Goal: Information Seeking & Learning: Find specific fact

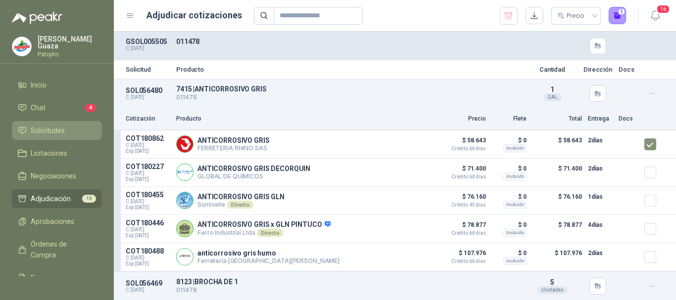
click at [69, 136] on li "Solicitudes" at bounding box center [57, 130] width 78 height 11
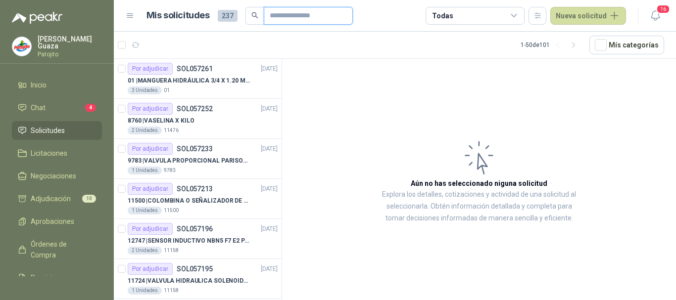
click at [284, 18] on input "text" at bounding box center [304, 15] width 69 height 17
type input "******"
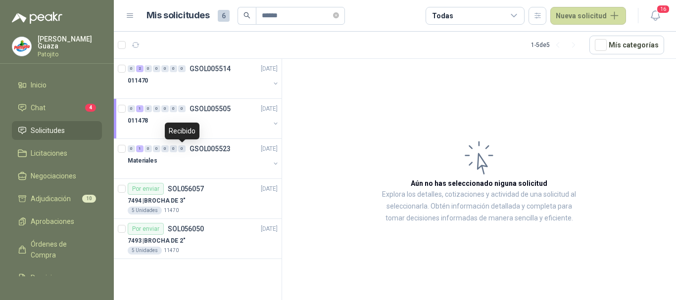
click at [199, 127] on div "Recibido" at bounding box center [182, 131] width 35 height 17
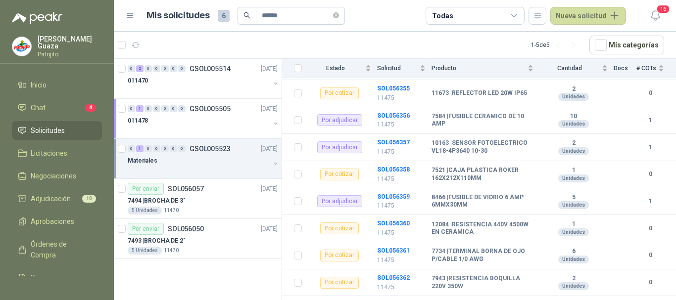
scroll to position [148, 0]
click at [217, 109] on p "GSOL005505" at bounding box center [210, 108] width 41 height 7
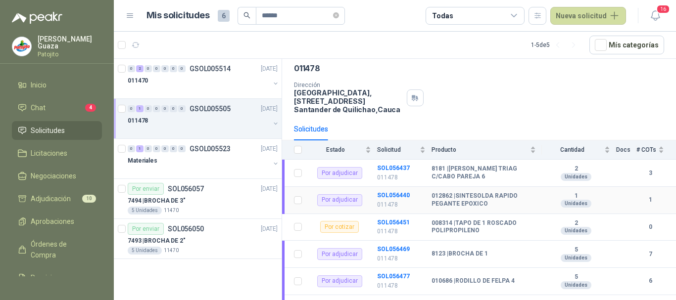
scroll to position [91, 0]
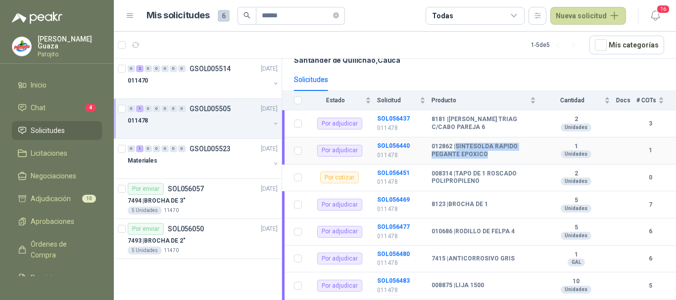
drag, startPoint x: 457, startPoint y: 144, endPoint x: 483, endPoint y: 154, distance: 28.3
click at [483, 154] on b "012862 | SINTESOLDA RAPIDO PEGANTE EPOXICO" at bounding box center [484, 150] width 104 height 15
copy b "SINTESOLDA RAPIDO PEGANTE EPOXICO"
click at [448, 202] on b "8123 | BROCHA DE 1" at bounding box center [460, 205] width 56 height 8
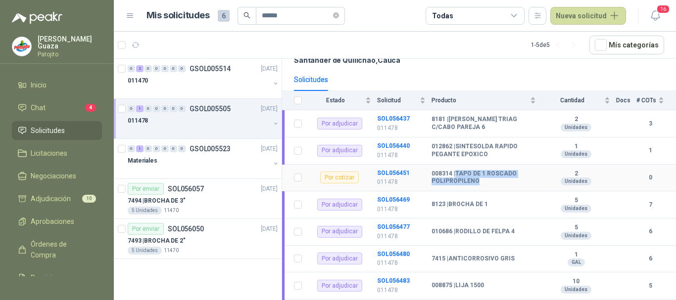
drag, startPoint x: 458, startPoint y: 173, endPoint x: 477, endPoint y: 181, distance: 20.4
click at [477, 181] on b "008314 | TAPO DE 1 ROSCADO POLIPROPILENO" at bounding box center [484, 177] width 104 height 15
copy b "TAPO DE 1 ROSCADO POLIPROPILENO"
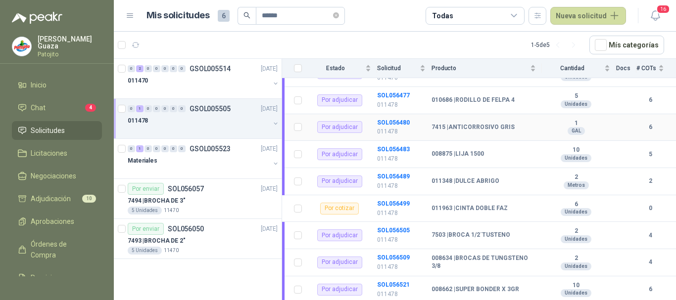
scroll to position [239, 0]
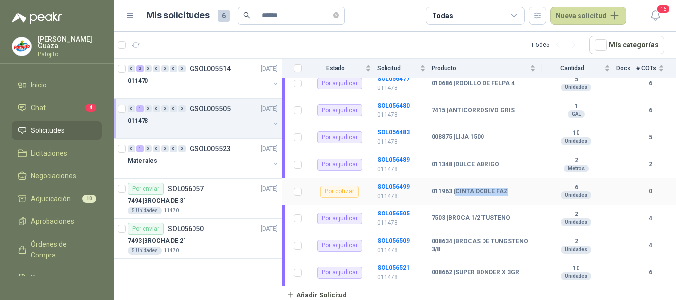
drag, startPoint x: 456, startPoint y: 192, endPoint x: 505, endPoint y: 190, distance: 48.6
click at [505, 190] on b "011963 | CINTA DOBLE FAZ" at bounding box center [470, 192] width 76 height 8
copy b "CINTA DOBLE FAZ"
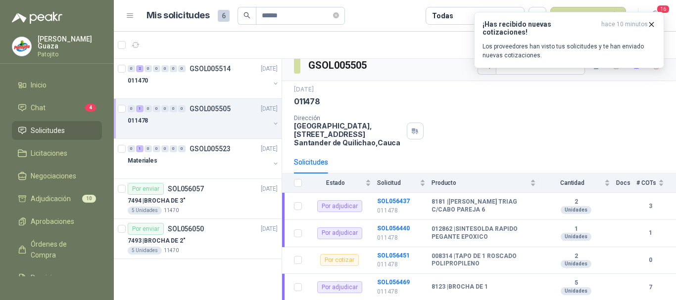
scroll to position [0, 0]
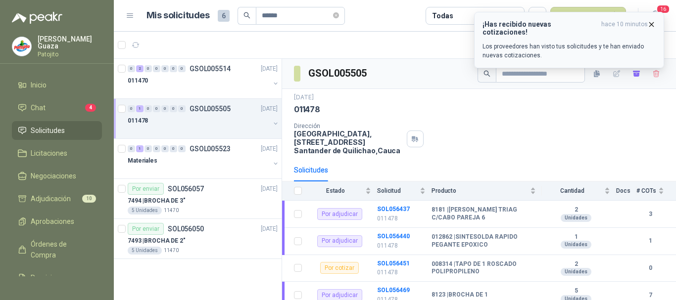
click at [650, 24] on icon "button" at bounding box center [651, 24] width 8 height 8
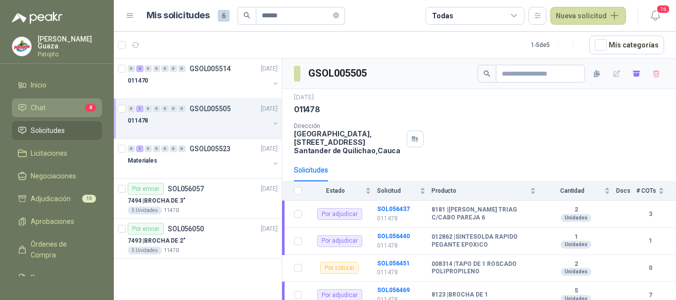
click at [37, 111] on span "Chat" at bounding box center [38, 107] width 15 height 11
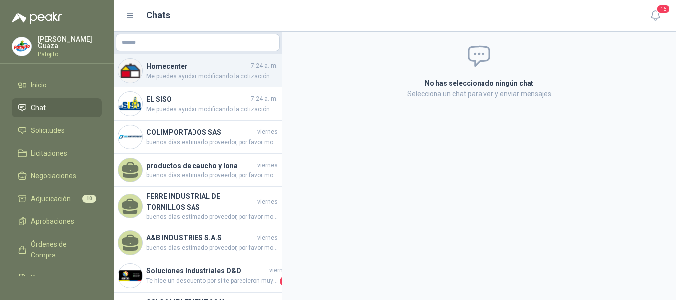
click at [199, 83] on div "Homecenter 7:24 a. m. Me puedes ayudar modificando la cotización por favor" at bounding box center [198, 70] width 168 height 33
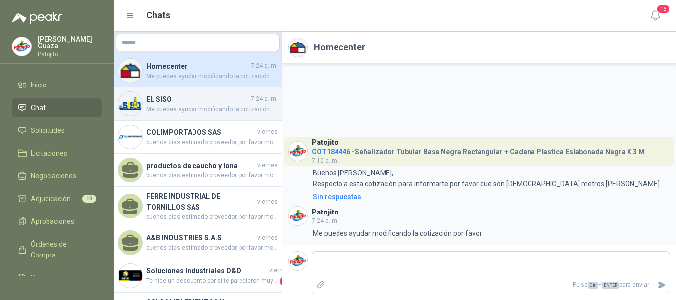
click at [164, 115] on div "EL SISO 7:24 a. m. Me puedes ayudar modificando la cotización por favor" at bounding box center [198, 104] width 168 height 33
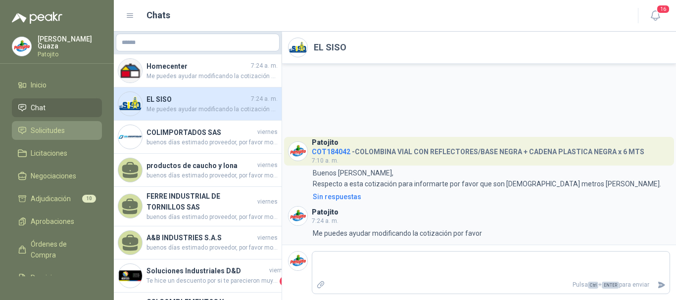
click at [62, 132] on span "Solicitudes" at bounding box center [48, 130] width 34 height 11
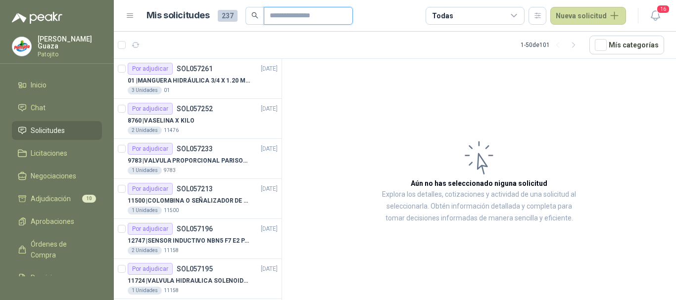
click at [293, 19] on input "text" at bounding box center [304, 15] width 69 height 17
type input "******"
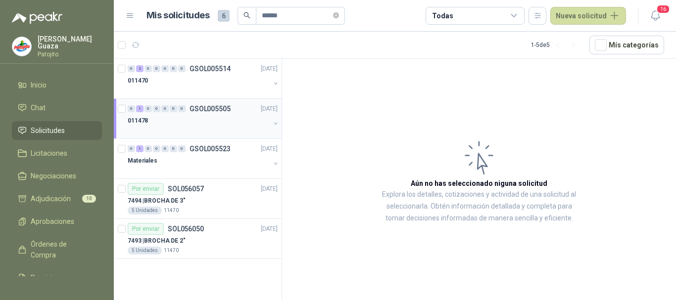
click at [211, 125] on div "011478" at bounding box center [199, 121] width 142 height 12
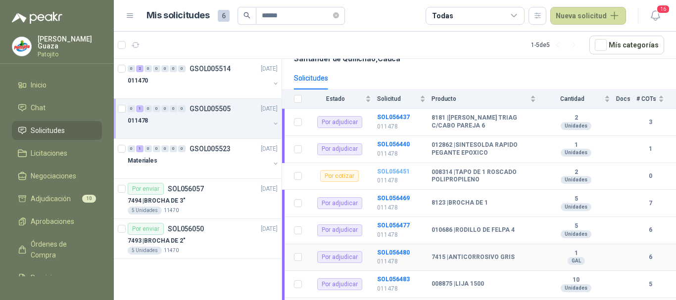
scroll to position [41, 0]
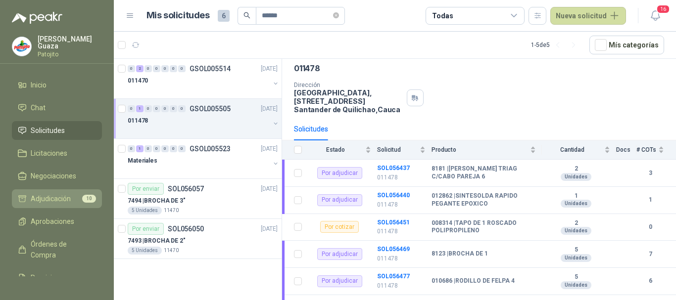
click at [48, 190] on link "Adjudicación 10" at bounding box center [57, 199] width 90 height 19
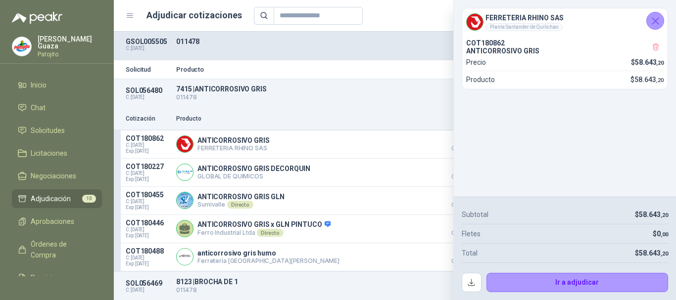
click at [659, 18] on icon "Cerrar" at bounding box center [655, 21] width 12 height 12
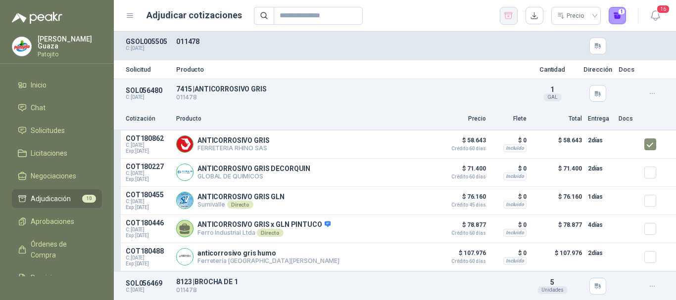
click at [509, 14] on icon "button" at bounding box center [509, 15] width 8 height 6
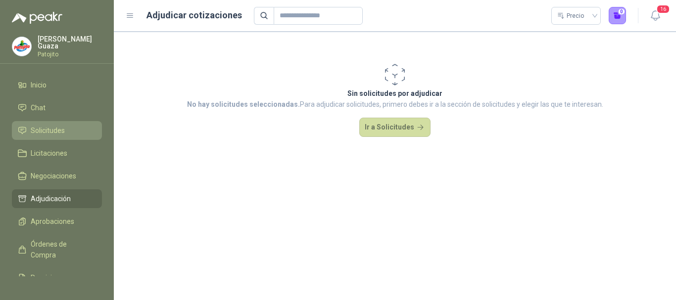
click at [46, 134] on span "Solicitudes" at bounding box center [48, 130] width 34 height 11
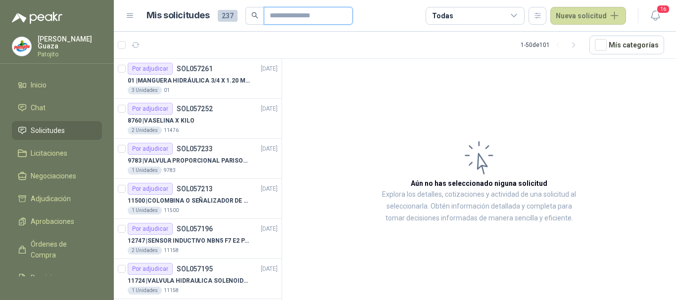
click at [298, 18] on input "text" at bounding box center [304, 15] width 69 height 17
type input "******"
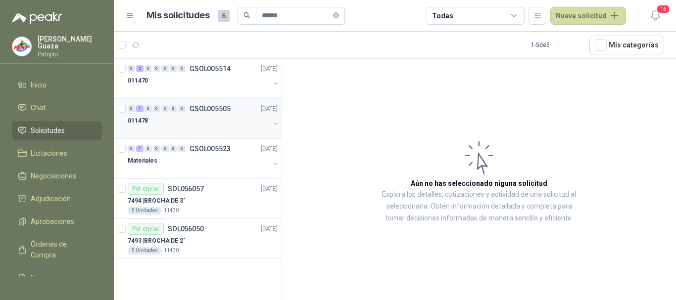
click at [194, 120] on div "011478" at bounding box center [199, 121] width 142 height 12
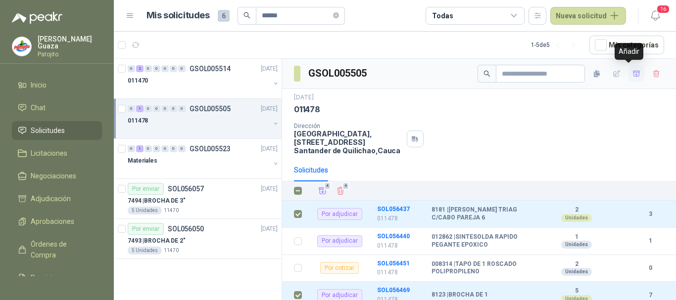
click at [632, 72] on icon "button" at bounding box center [636, 74] width 8 height 8
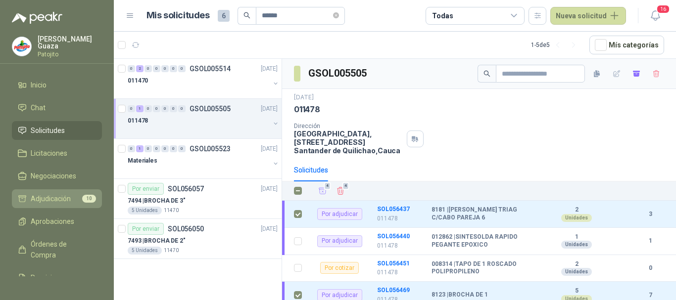
click at [64, 198] on span "Adjudicación" at bounding box center [51, 198] width 40 height 11
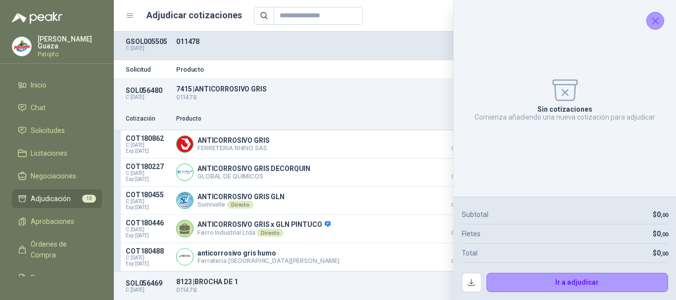
click at [658, 20] on icon "Cerrar" at bounding box center [655, 21] width 12 height 12
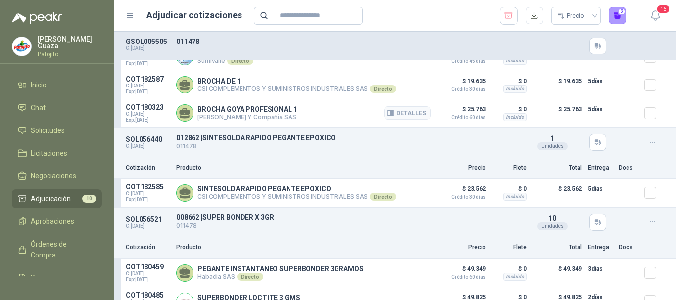
scroll to position [396, 0]
click at [75, 120] on ul "Inicio Chat Solicitudes Licitaciones Negociaciones Adjudicación 10 Aprobaciones…" at bounding box center [57, 176] width 114 height 201
click at [68, 138] on link "Solicitudes" at bounding box center [57, 130] width 90 height 19
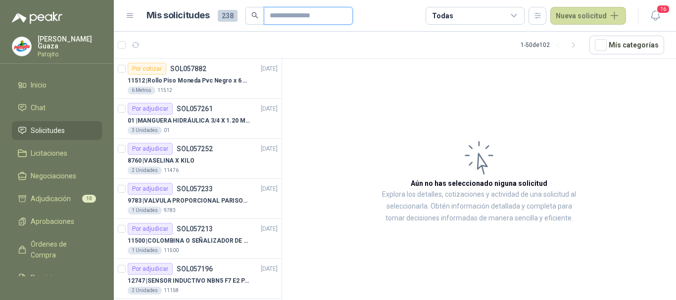
click at [288, 20] on input "text" at bounding box center [304, 15] width 69 height 17
type input "******"
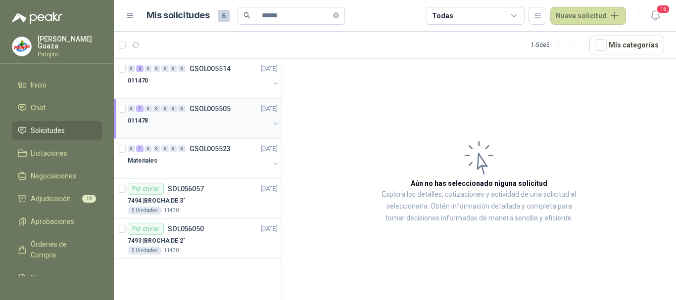
click at [221, 119] on div "011478" at bounding box center [199, 121] width 142 height 12
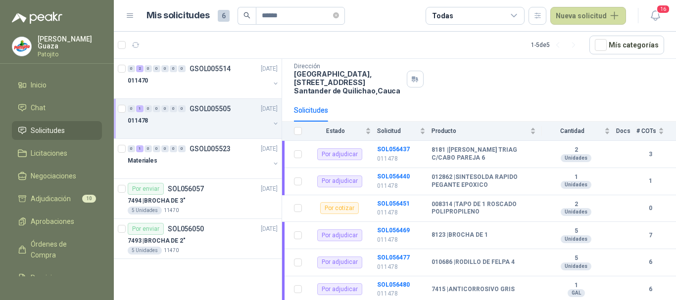
scroll to position [148, 0]
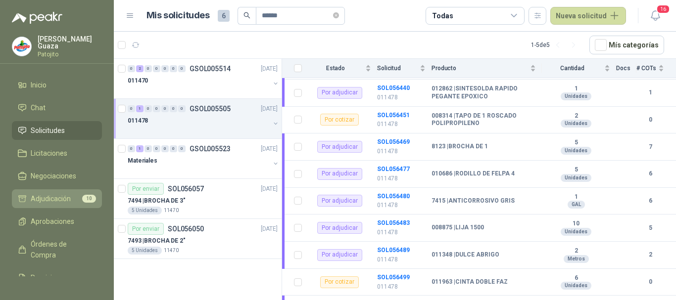
click at [47, 200] on span "Adjudicación" at bounding box center [51, 198] width 40 height 11
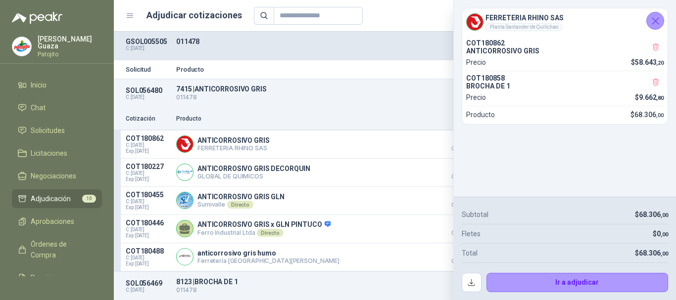
click at [651, 16] on icon "Cerrar" at bounding box center [655, 21] width 12 height 12
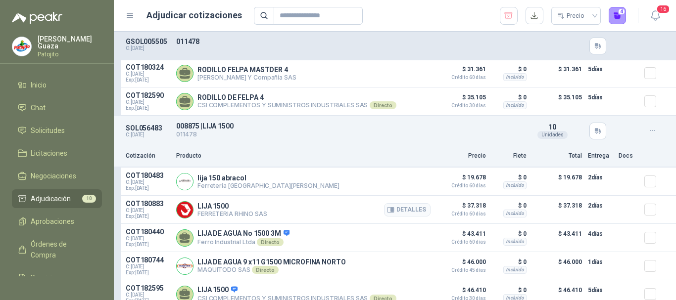
scroll to position [1536, 0]
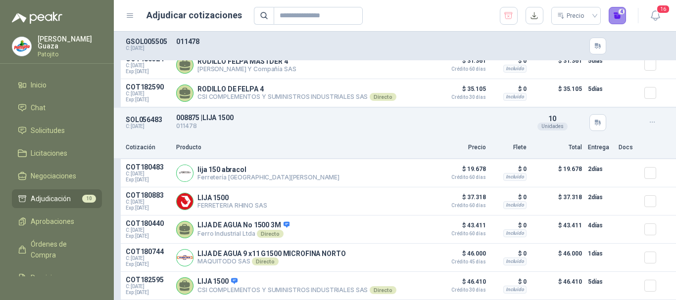
click at [620, 18] on button "4" at bounding box center [618, 16] width 18 height 18
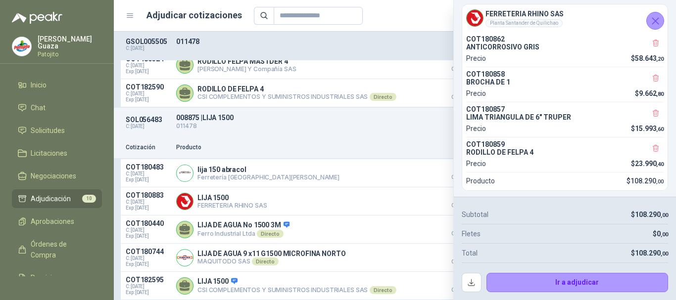
scroll to position [0, 0]
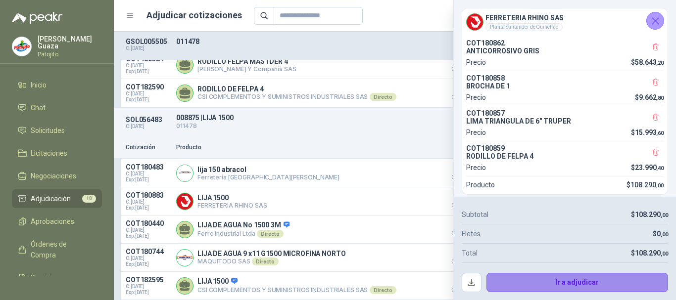
click at [579, 282] on button "Ir a adjudicar" at bounding box center [577, 283] width 182 height 20
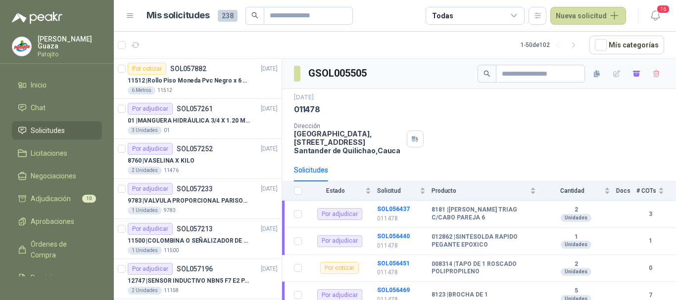
click at [47, 129] on span "Solicitudes" at bounding box center [48, 130] width 34 height 11
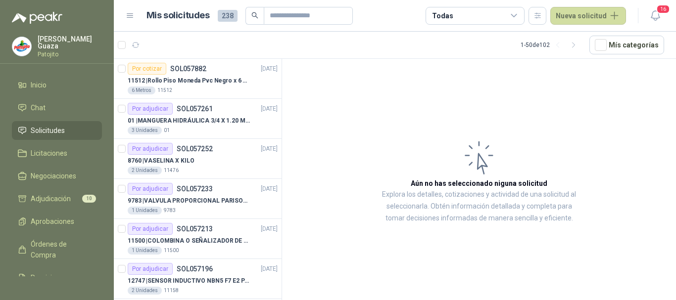
click at [47, 129] on span "Solicitudes" at bounding box center [48, 130] width 34 height 11
click at [201, 118] on p "01 | MANGUERA HIDRÁULICA 3/4 X 1.20 METROS DE LONGITUD HR-HR-ACOPLADA" at bounding box center [189, 120] width 123 height 9
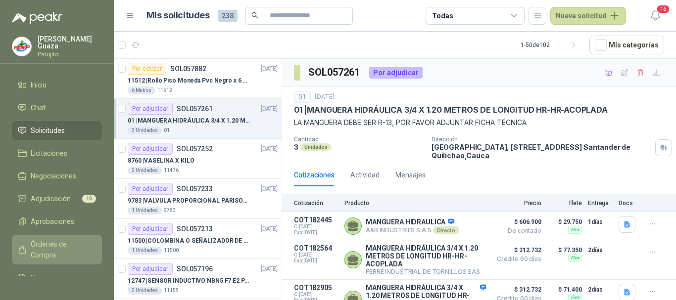
click at [68, 256] on span "Órdenes de Compra" at bounding box center [62, 250] width 62 height 22
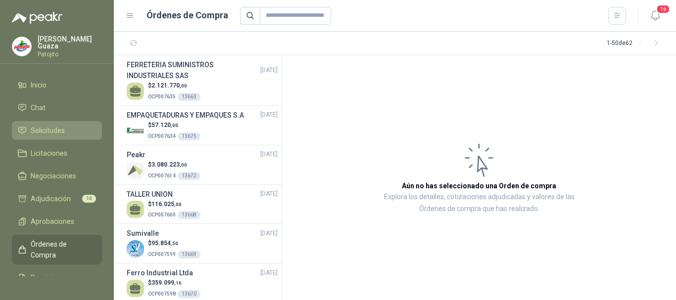
click at [24, 125] on link "Solicitudes" at bounding box center [57, 130] width 90 height 19
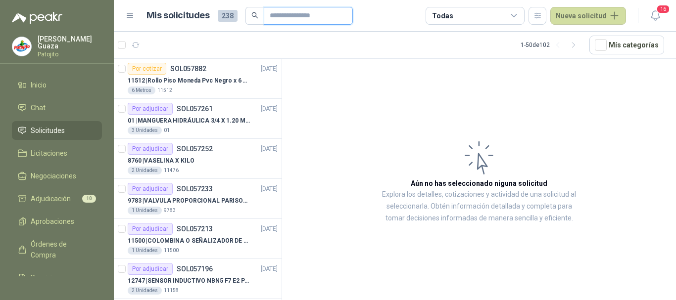
click at [293, 19] on input "text" at bounding box center [304, 15] width 69 height 17
type input "******"
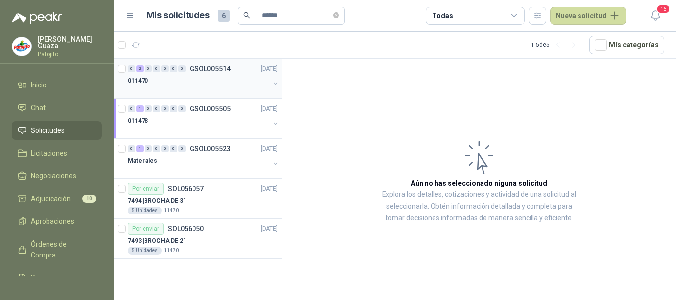
click at [198, 96] on div "0 2 0 0 0 0 0 GSOL005514 [DATE] 011470" at bounding box center [198, 79] width 168 height 40
click at [198, 118] on div "011478" at bounding box center [199, 121] width 142 height 12
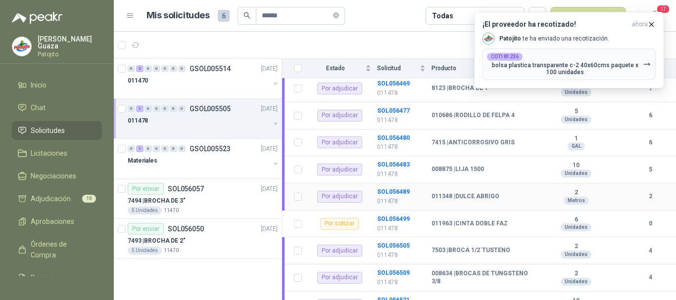
scroll to position [190, 0]
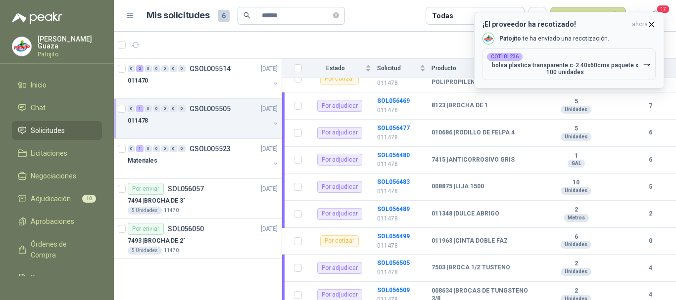
click at [650, 21] on icon "button" at bounding box center [651, 24] width 8 height 8
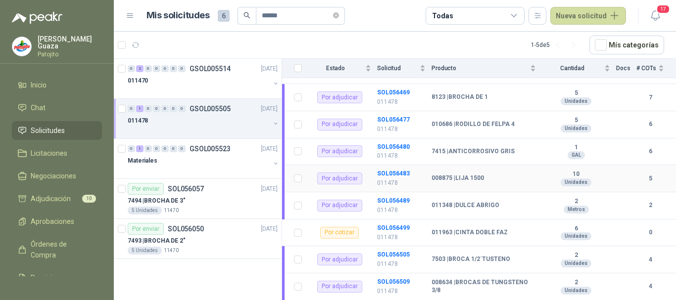
scroll to position [239, 0]
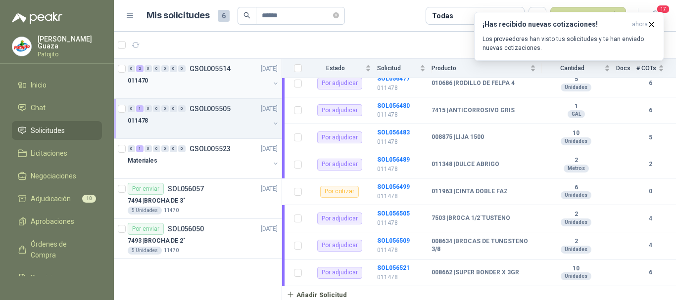
click at [211, 88] on div at bounding box center [199, 91] width 142 height 8
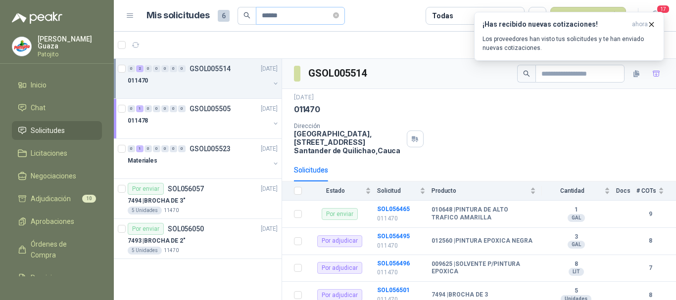
click at [345, 16] on span "******" at bounding box center [300, 16] width 89 height 18
click at [339, 16] on icon "close-circle" at bounding box center [336, 15] width 6 height 6
click at [285, 16] on input "text" at bounding box center [296, 15] width 69 height 17
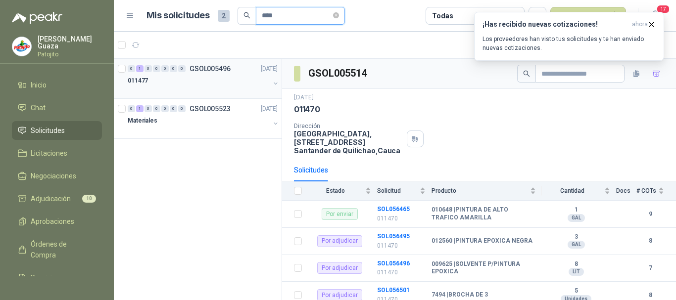
type input "****"
click at [211, 75] on div "011477" at bounding box center [199, 81] width 142 height 12
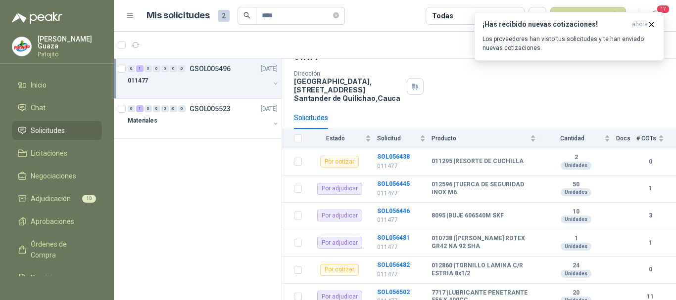
scroll to position [131, 0]
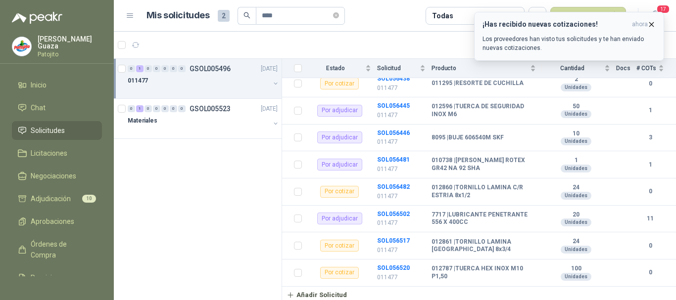
click at [651, 26] on icon "button" at bounding box center [651, 24] width 8 height 8
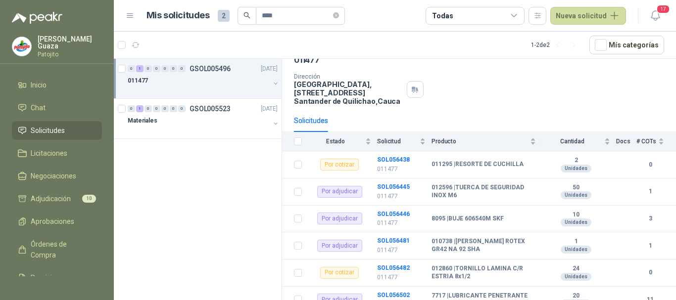
scroll to position [99, 0]
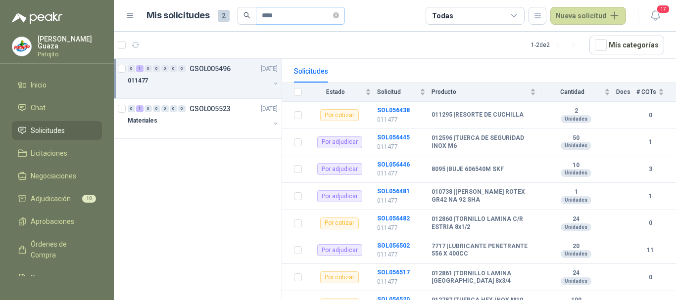
click at [339, 16] on icon "close-circle" at bounding box center [336, 15] width 6 height 6
drag, startPoint x: 311, startPoint y: 22, endPoint x: 305, endPoint y: 23, distance: 5.5
click at [311, 22] on input "text" at bounding box center [296, 15] width 69 height 17
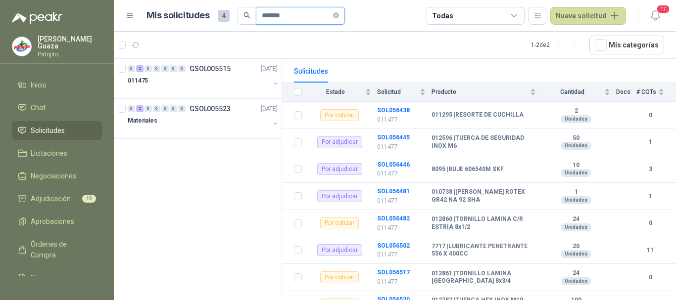
type input "*******"
click at [231, 76] on div "011475" at bounding box center [199, 81] width 142 height 12
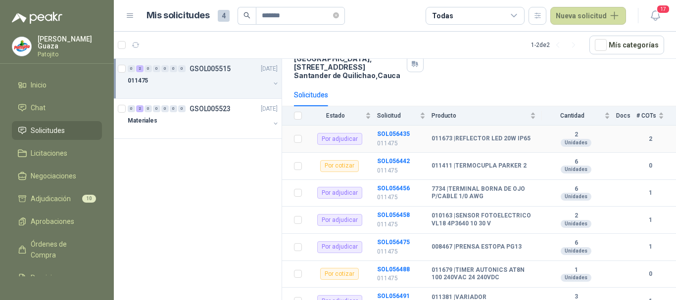
scroll to position [91, 0]
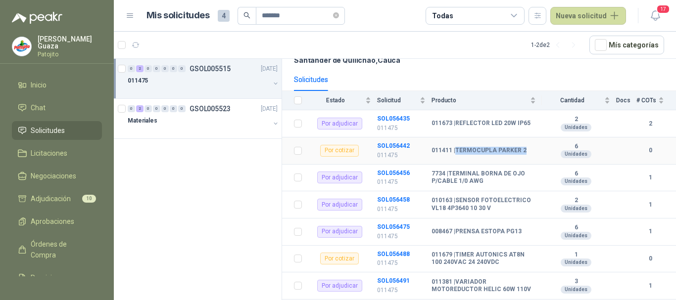
drag, startPoint x: 458, startPoint y: 148, endPoint x: 527, endPoint y: 149, distance: 68.8
click at [527, 149] on div "011411 | TERMOCUPLA [PERSON_NAME] 2" at bounding box center [484, 151] width 104 height 8
click at [339, 17] on icon "close-circle" at bounding box center [336, 15] width 6 height 6
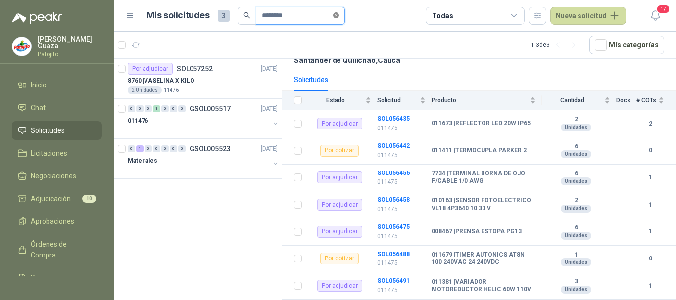
type input "********"
click at [228, 76] on div "8760 | VASELINA X KILO" at bounding box center [203, 81] width 150 height 12
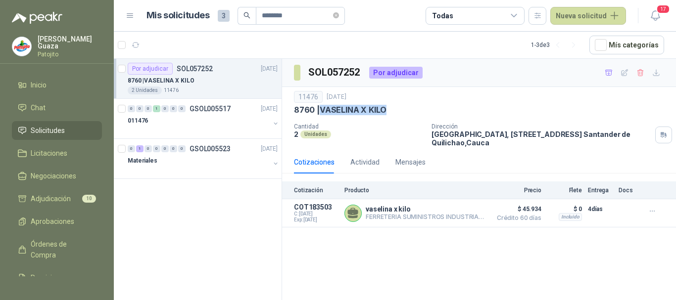
drag, startPoint x: 321, startPoint y: 107, endPoint x: 384, endPoint y: 110, distance: 63.4
click at [384, 110] on p "8760 | VASELINA X KILO" at bounding box center [340, 110] width 93 height 10
copy p "VASELINA X KILO"
click at [376, 114] on p "8760 | VASELINA X KILO" at bounding box center [340, 110] width 93 height 10
drag, startPoint x: 321, startPoint y: 109, endPoint x: 386, endPoint y: 112, distance: 65.9
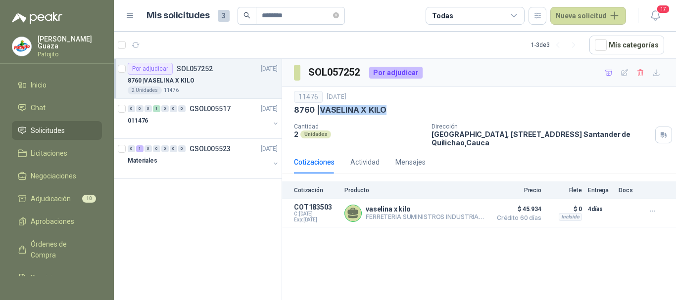
click at [386, 112] on div "8760 | VASELINA X KILO" at bounding box center [479, 110] width 370 height 10
copy p "VASELINA X KILO"
click at [470, 210] on button "Detalles" at bounding box center [462, 213] width 47 height 13
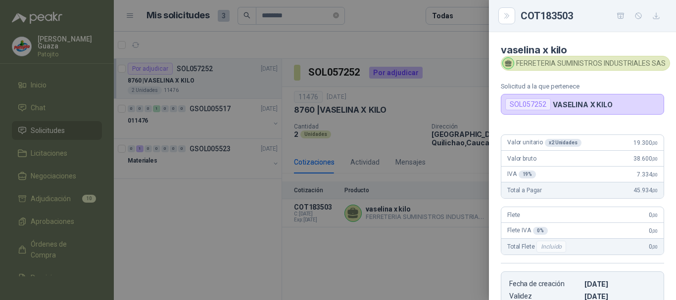
click at [467, 100] on div at bounding box center [338, 150] width 676 height 300
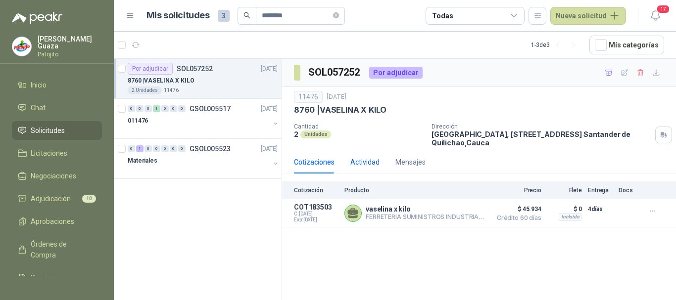
click at [355, 163] on div "Actividad" at bounding box center [364, 162] width 29 height 11
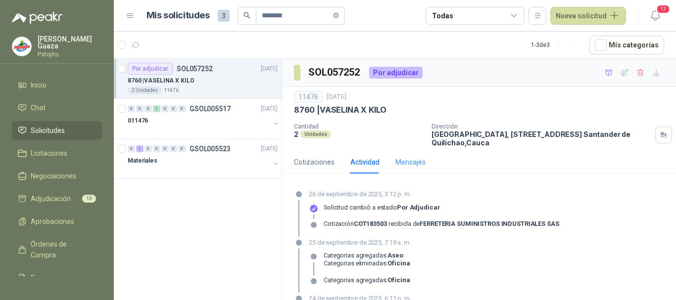
scroll to position [47, 0]
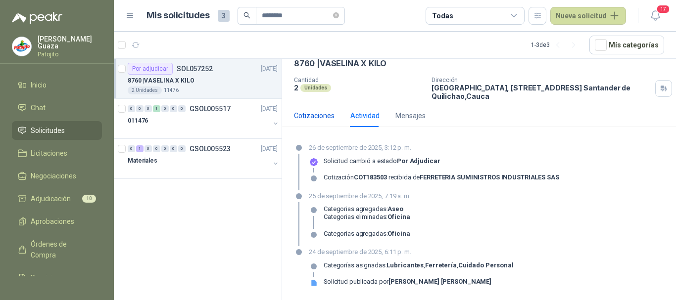
click at [324, 113] on div "Cotizaciones" at bounding box center [314, 115] width 41 height 11
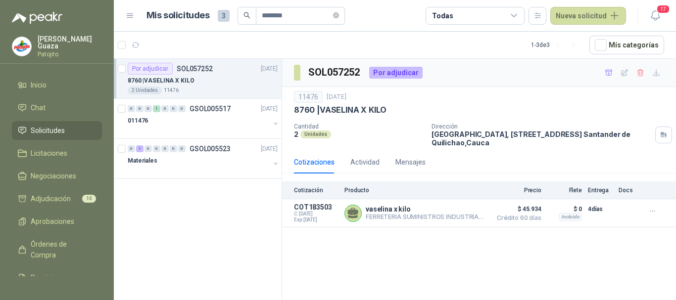
scroll to position [0, 0]
click at [452, 213] on button "Detalles" at bounding box center [462, 213] width 47 height 13
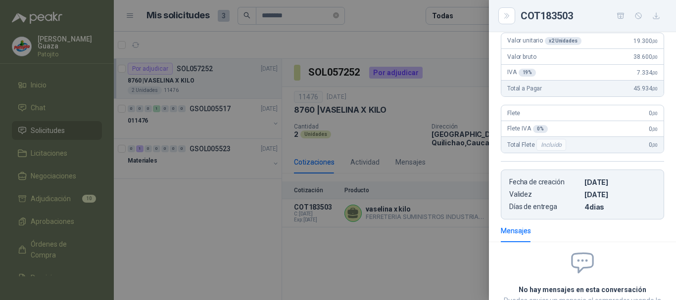
scroll to position [193, 0]
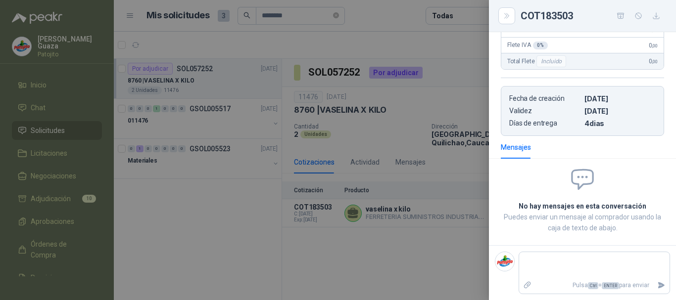
click at [197, 217] on div at bounding box center [338, 150] width 676 height 300
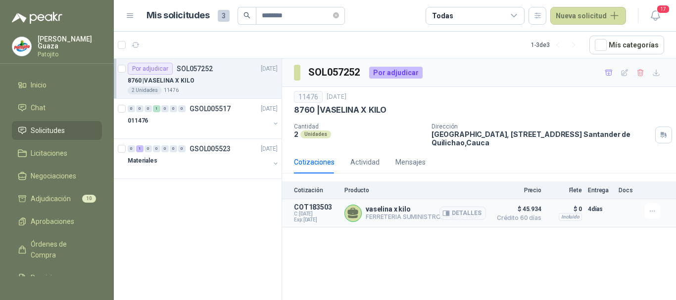
click at [408, 219] on p "FERRETERIA SUMINISTROS INDUSTRIALES SAS Directo" at bounding box center [426, 217] width 120 height 8
click at [442, 218] on button "Detalles" at bounding box center [462, 213] width 47 height 13
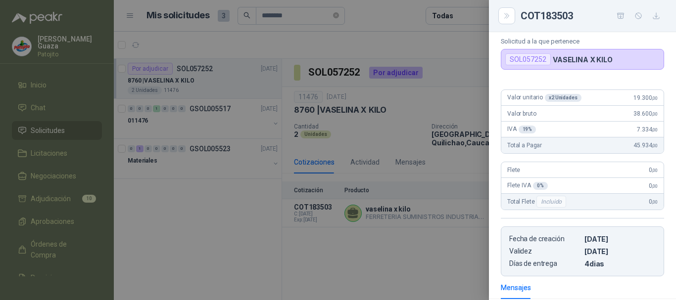
scroll to position [0, 0]
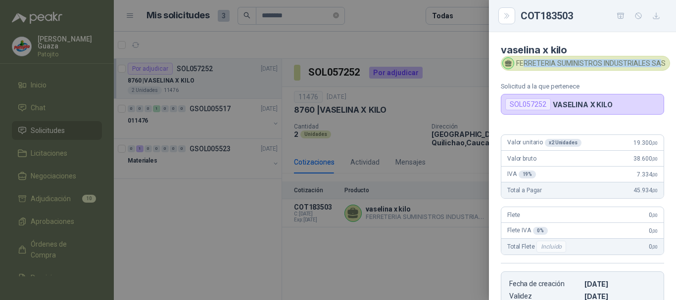
drag, startPoint x: 662, startPoint y: 66, endPoint x: 525, endPoint y: 66, distance: 137.6
click at [525, 66] on div "FERRETERIA SUMINISTROS INDUSTRIALES SAS" at bounding box center [585, 63] width 169 height 15
drag, startPoint x: 664, startPoint y: 65, endPoint x: 514, endPoint y: 62, distance: 149.5
click at [514, 62] on div "FERRETERIA SUMINISTROS INDUSTRIALES SAS" at bounding box center [585, 63] width 169 height 15
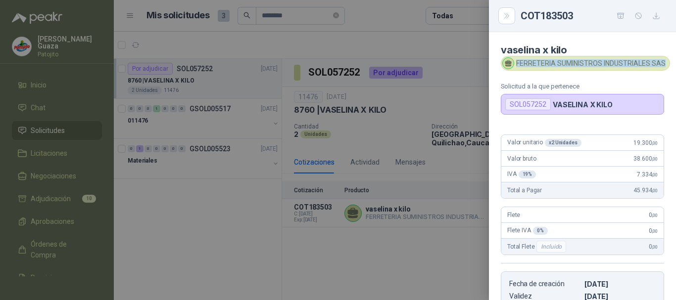
copy div "FERRETERIA SUMINISTROS INDUSTRIALES SAS"
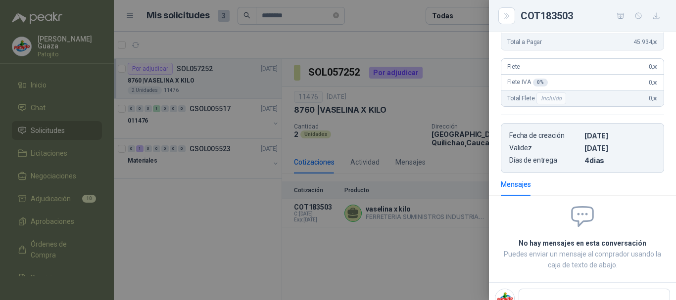
scroll to position [193, 1]
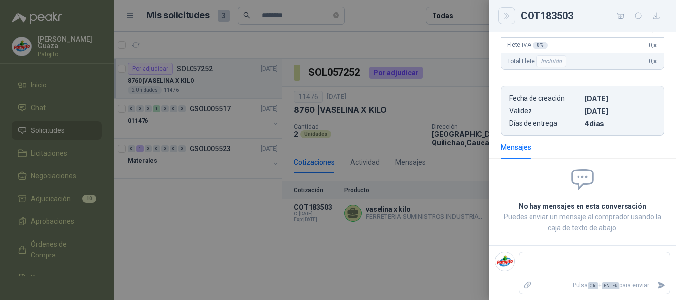
click at [501, 13] on button "Close" at bounding box center [506, 15] width 17 height 17
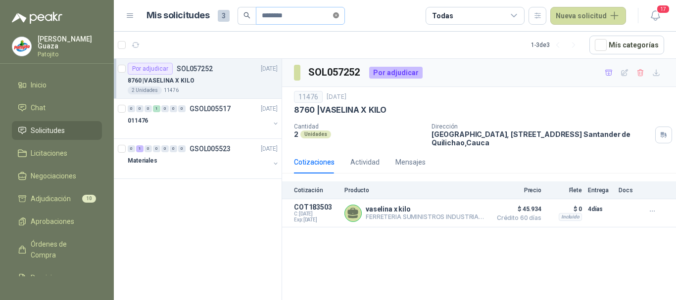
click at [338, 11] on span at bounding box center [336, 15] width 6 height 9
click at [322, 11] on input "text" at bounding box center [296, 15] width 69 height 17
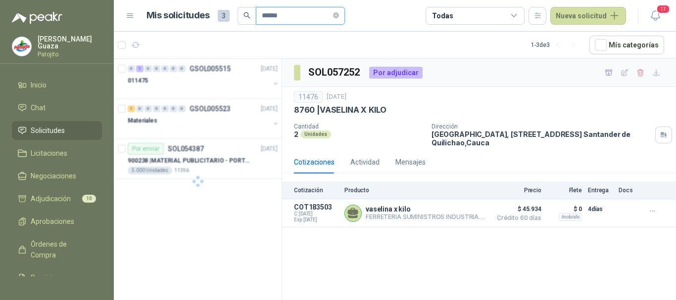
type input "******"
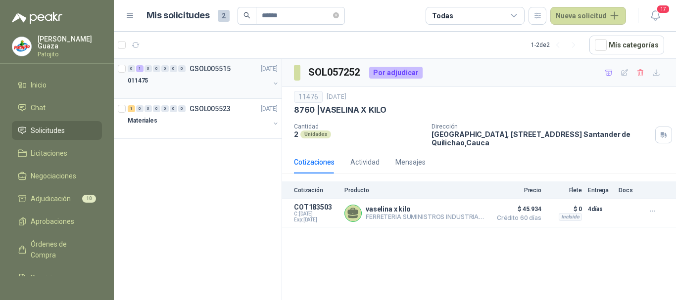
click at [238, 85] on div "011475" at bounding box center [199, 81] width 142 height 12
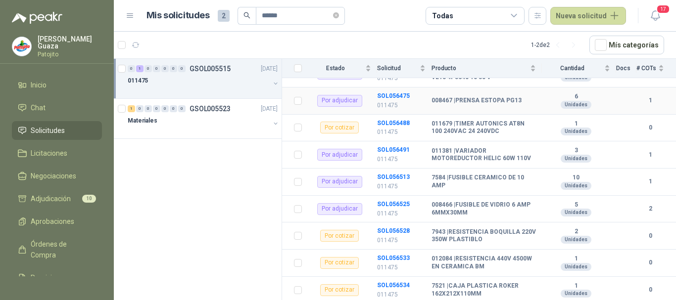
scroll to position [239, 0]
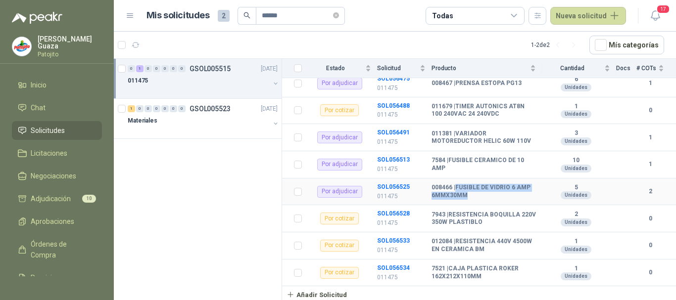
drag, startPoint x: 456, startPoint y: 187, endPoint x: 468, endPoint y: 195, distance: 14.6
click at [468, 195] on b "008466 | FUSIBLE [PERSON_NAME] 6 AMP 6MMX30MM" at bounding box center [484, 191] width 104 height 15
copy b "FUSIBLE DE VIDRIO 6 AMP 6MMX30MM"
click at [472, 193] on b "008466 | FUSIBLE [PERSON_NAME] 6 AMP 6MMX30MM" at bounding box center [484, 191] width 104 height 15
click at [643, 192] on b "2" at bounding box center [650, 191] width 28 height 9
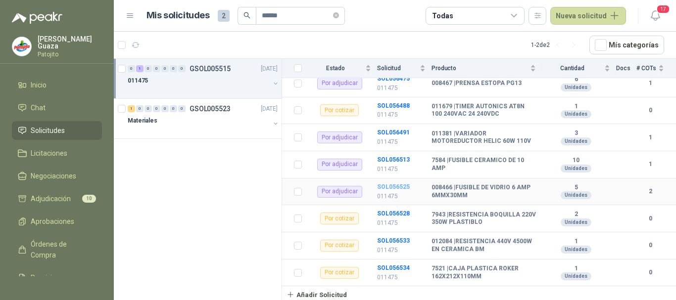
click at [386, 184] on b "SOL056525" at bounding box center [393, 187] width 33 height 7
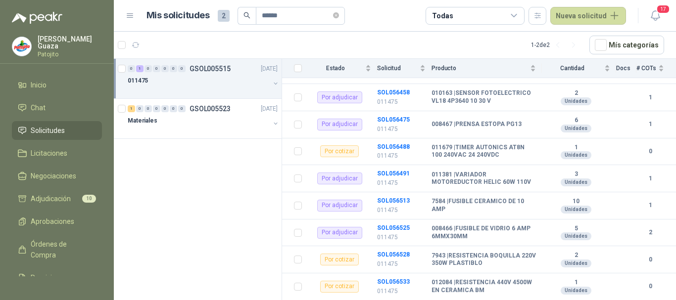
scroll to position [239, 0]
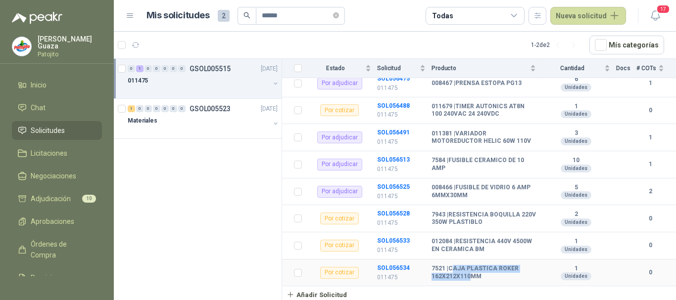
drag, startPoint x: 453, startPoint y: 268, endPoint x: 469, endPoint y: 276, distance: 17.7
click at [469, 276] on b "7521 | CAJA PLASTICA ROKER 162X212X110MM" at bounding box center [484, 272] width 104 height 15
click at [482, 279] on b "7521 | CAJA PLASTICA ROKER 162X212X110MM" at bounding box center [484, 272] width 104 height 15
drag, startPoint x: 451, startPoint y: 268, endPoint x: 480, endPoint y: 280, distance: 31.5
click at [480, 280] on b "7521 | CAJA PLASTICA ROKER 162X212X110MM" at bounding box center [484, 272] width 104 height 15
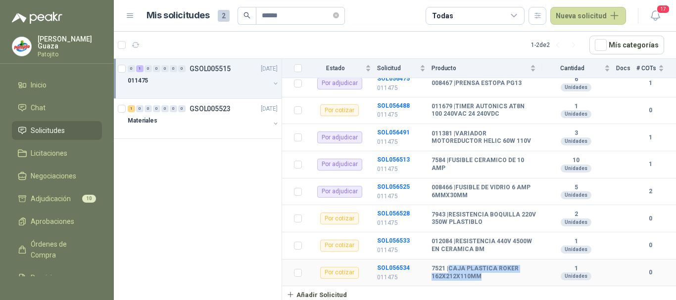
copy b "CAJA PLASTICA ROKER 162X212X110MM"
click at [514, 278] on b "7521 | CAJA PLASTICA ROKER 162X212X110MM" at bounding box center [484, 272] width 104 height 15
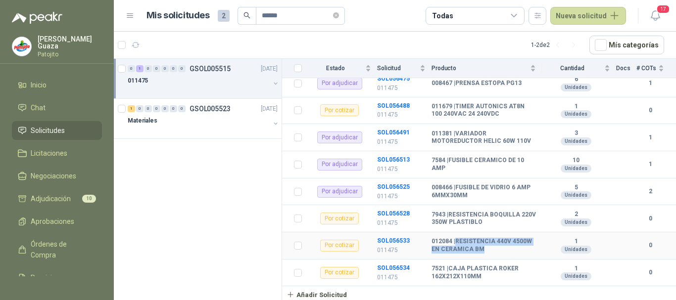
drag, startPoint x: 456, startPoint y: 240, endPoint x: 499, endPoint y: 251, distance: 44.5
click at [503, 250] on b "012084 | RESISTENCIA 440V 4500W EN CERAMICA BM" at bounding box center [484, 245] width 104 height 15
copy b "RESISTENCIA 440V 4500W EN CERAMICA BM"
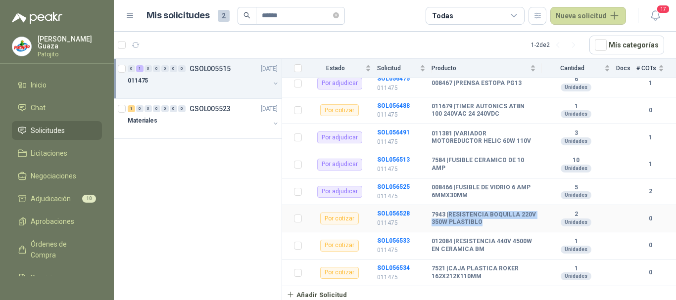
drag, startPoint x: 449, startPoint y: 214, endPoint x: 502, endPoint y: 224, distance: 53.8
click at [502, 224] on b "7943 | RESISTENCIA BOQUILLA 220V 350W PLASTIBLO" at bounding box center [484, 218] width 104 height 15
copy b "RESISTENCIA BOQUILLA 220V 350W PLASTIBLO"
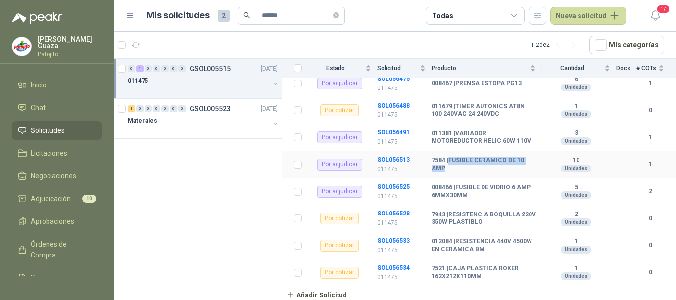
drag, startPoint x: 450, startPoint y: 159, endPoint x: 462, endPoint y: 165, distance: 13.3
click at [462, 165] on b "7584 | FUSIBLE CERAMICO DE 10 AMP" at bounding box center [484, 164] width 104 height 15
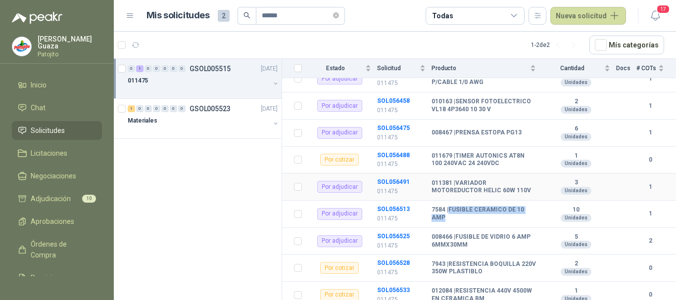
scroll to position [140, 0]
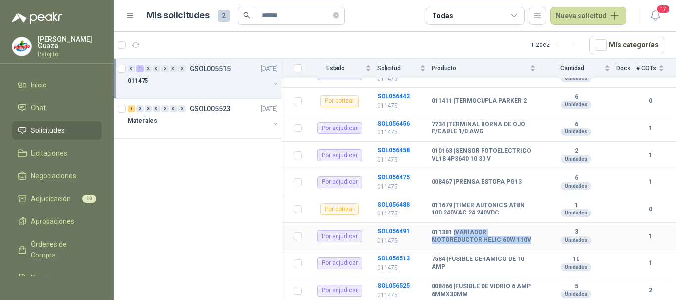
drag, startPoint x: 456, startPoint y: 235, endPoint x: 527, endPoint y: 241, distance: 70.6
click at [527, 241] on b "011381 | VARIADOR MOTOREDUCTOR HELIC 60W 110V" at bounding box center [484, 236] width 104 height 15
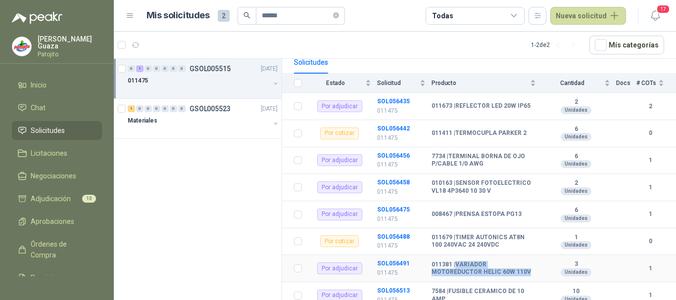
scroll to position [91, 0]
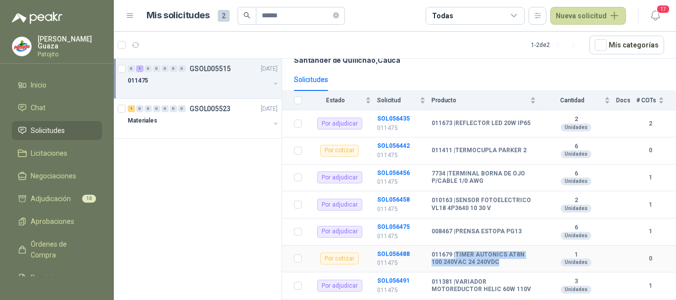
drag, startPoint x: 456, startPoint y: 253, endPoint x: 499, endPoint y: 263, distance: 44.2
click at [499, 263] on b "011679 | TIMER AUTONICS AT8N 100 240VAC 24 240VDC" at bounding box center [484, 258] width 104 height 15
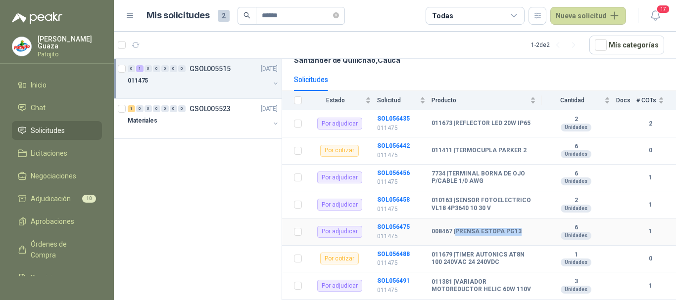
drag, startPoint x: 456, startPoint y: 230, endPoint x: 524, endPoint y: 230, distance: 67.8
click at [524, 230] on div "008467 | PRENSA ESTOPA PG13" at bounding box center [484, 232] width 104 height 8
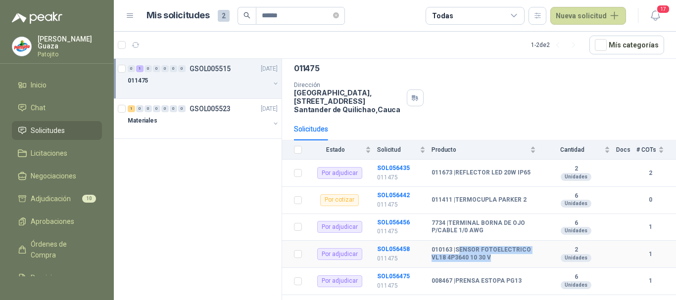
drag, startPoint x: 459, startPoint y: 249, endPoint x: 495, endPoint y: 265, distance: 39.4
click at [495, 265] on td "010163 | SENSOR FOTOELECTRICO VL18 4P3640 10 30 V" at bounding box center [487, 254] width 110 height 27
click at [492, 265] on td "010163 | SENSOR FOTOELECTRICO VL18 4P3640 10 30 V" at bounding box center [487, 254] width 110 height 27
drag, startPoint x: 456, startPoint y: 249, endPoint x: 491, endPoint y: 257, distance: 36.0
click at [491, 257] on b "010163 | SENSOR FOTOELECTRICO VL18 4P3640 10 30 V" at bounding box center [484, 253] width 104 height 15
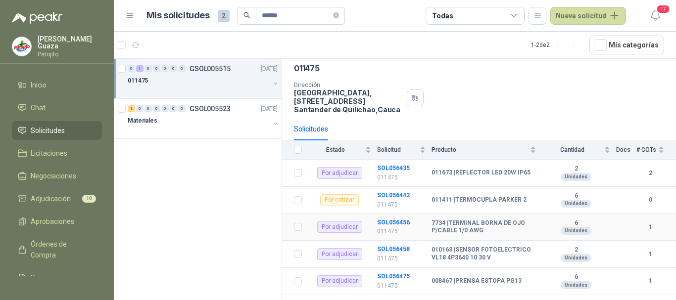
click at [488, 237] on td "7734 | TERMINAL [PERSON_NAME] P/CABLE 1/0 AWG" at bounding box center [487, 227] width 110 height 27
drag, startPoint x: 449, startPoint y: 223, endPoint x: 480, endPoint y: 231, distance: 31.7
click at [480, 231] on b "7734 | TERMINAL [PERSON_NAME] P/CABLE 1/0 AWG" at bounding box center [484, 227] width 104 height 15
drag, startPoint x: 459, startPoint y: 199, endPoint x: 492, endPoint y: 210, distance: 35.4
click at [492, 206] on td "011411 | TERMOCUPLA [PERSON_NAME] 2" at bounding box center [487, 200] width 110 height 27
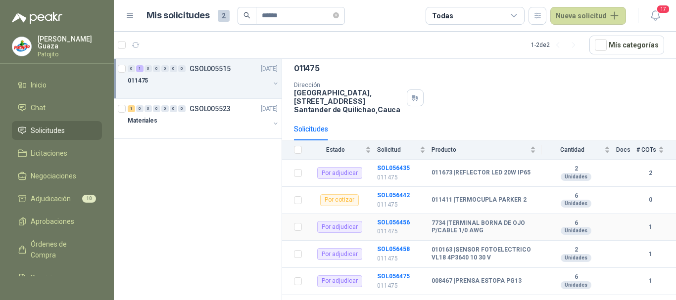
click at [490, 217] on td "7734 | TERMINAL [PERSON_NAME] P/CABLE 1/0 AWG" at bounding box center [487, 227] width 110 height 27
drag, startPoint x: 456, startPoint y: 198, endPoint x: 527, endPoint y: 200, distance: 70.8
click at [527, 200] on div "011411 | TERMOCUPLA [PERSON_NAME] 2" at bounding box center [484, 200] width 104 height 8
drag, startPoint x: 457, startPoint y: 169, endPoint x: 528, endPoint y: 175, distance: 71.5
click at [528, 175] on td "011673 | REFLECTOR LED 20W IP65" at bounding box center [487, 173] width 110 height 27
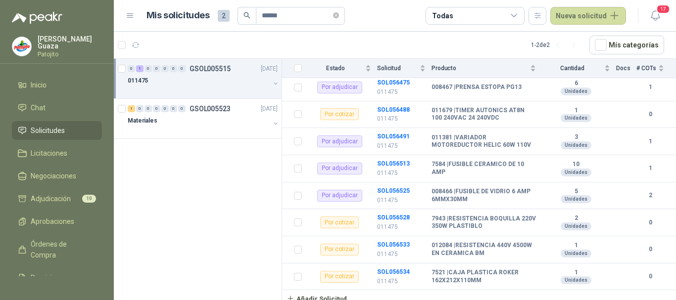
scroll to position [239, 0]
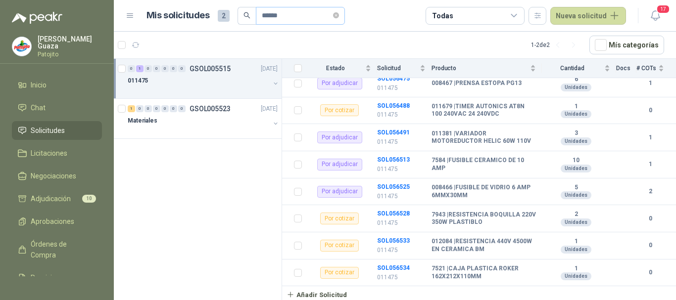
click at [339, 17] on icon "close-circle" at bounding box center [336, 15] width 6 height 6
click at [321, 19] on input "text" at bounding box center [296, 15] width 69 height 17
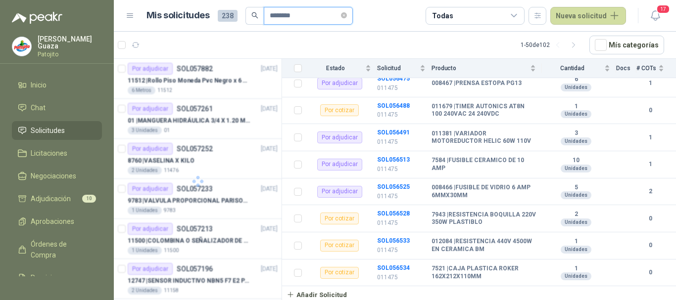
type input "********"
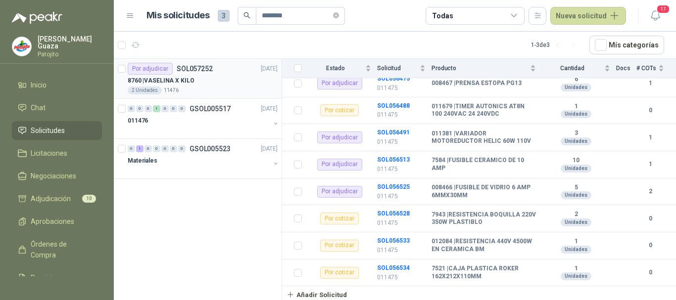
drag, startPoint x: 189, startPoint y: 94, endPoint x: 203, endPoint y: 270, distance: 176.7
click at [190, 94] on div "2 Unidades 11476" at bounding box center [203, 91] width 150 height 8
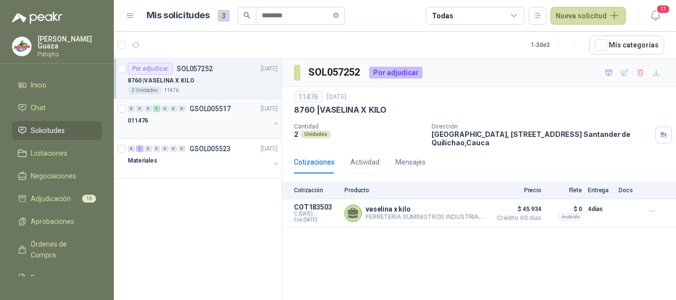
click at [208, 118] on div "011476" at bounding box center [199, 121] width 142 height 12
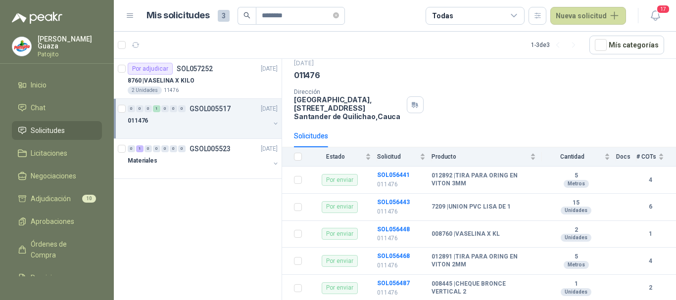
scroll to position [49, 0]
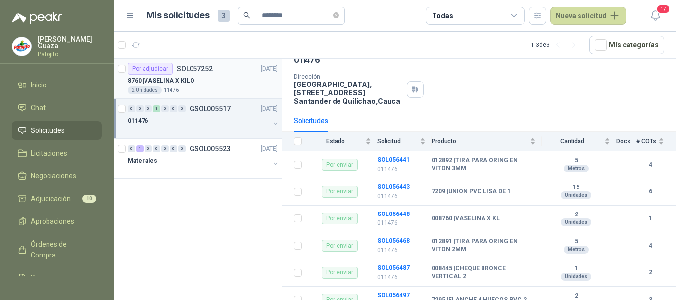
click at [225, 81] on div "8760 | VASELINA X KILO" at bounding box center [203, 81] width 150 height 12
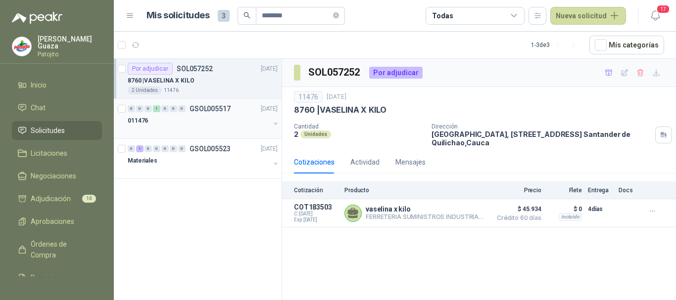
click at [221, 112] on p "GSOL005517" at bounding box center [210, 108] width 41 height 7
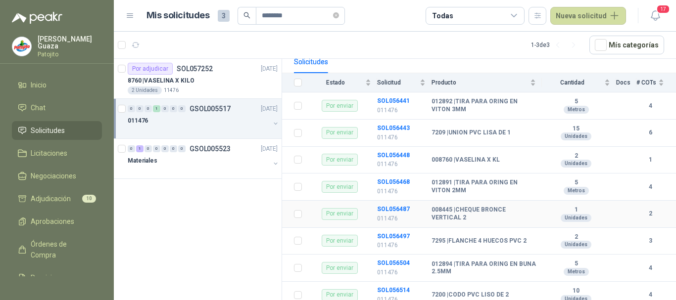
scroll to position [59, 0]
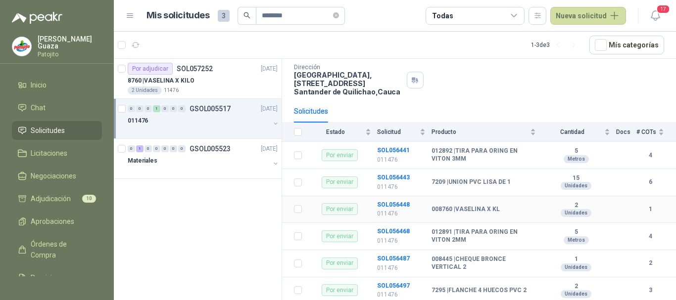
click at [460, 207] on b "008760 | VASELINA X KL" at bounding box center [466, 210] width 68 height 8
click at [228, 79] on div "8760 | VASELINA X KILO" at bounding box center [203, 81] width 150 height 12
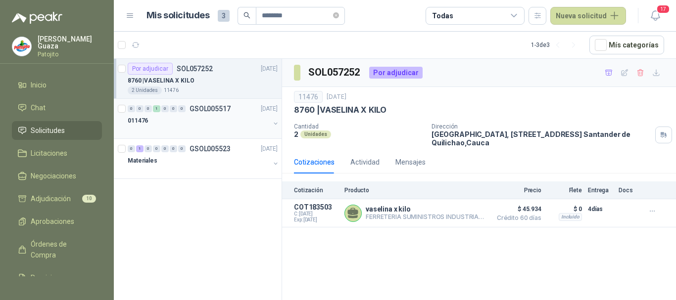
click at [209, 114] on div "0 0 0 1 0 0 0 GSOL005517 [DATE]" at bounding box center [204, 109] width 152 height 12
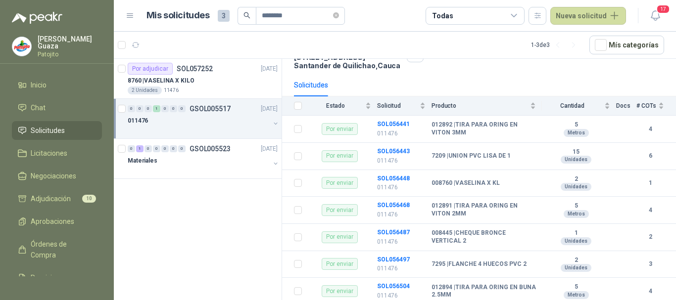
scroll to position [99, 0]
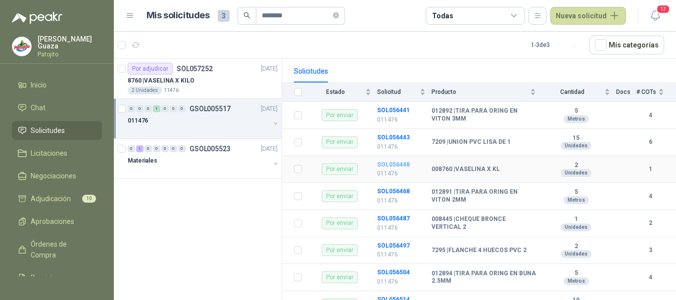
click at [378, 164] on b "SOL056448" at bounding box center [393, 164] width 33 height 7
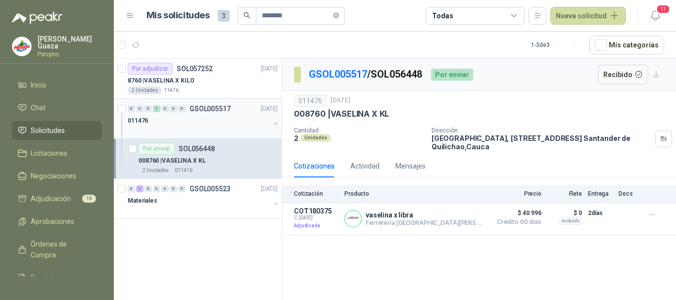
click at [207, 124] on div "011476" at bounding box center [199, 121] width 142 height 12
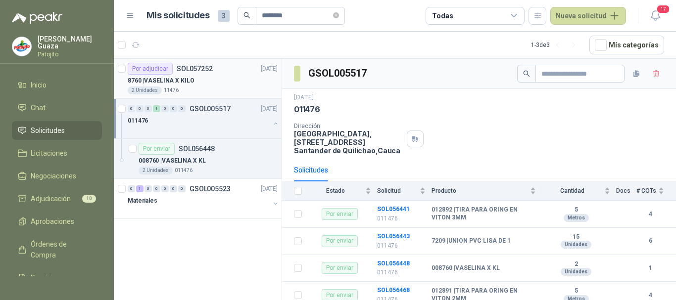
click at [222, 74] on div "Por adjudicar SOL057252 [DATE]" at bounding box center [203, 69] width 150 height 12
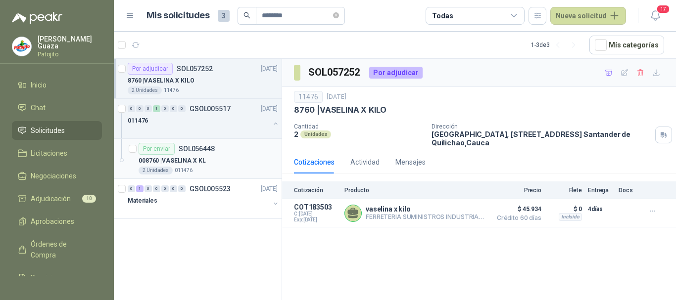
click at [223, 164] on div "008760 | VASELINA X KL" at bounding box center [208, 161] width 139 height 12
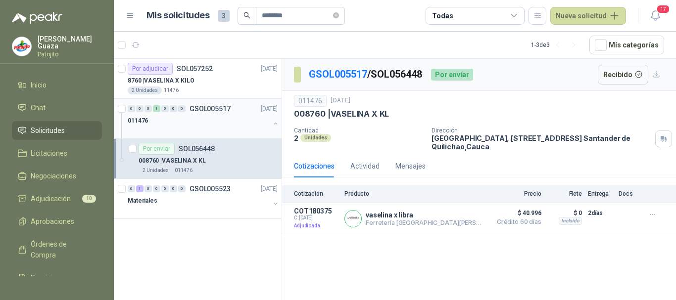
click at [190, 131] on div at bounding box center [199, 131] width 142 height 8
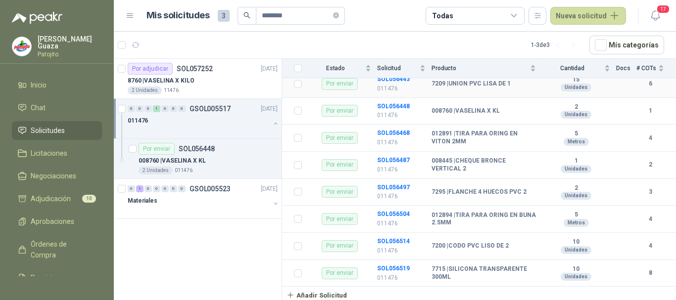
scroll to position [158, 0]
drag, startPoint x: 239, startPoint y: 209, endPoint x: 459, endPoint y: 184, distance: 221.6
click at [239, 209] on div at bounding box center [199, 211] width 142 height 8
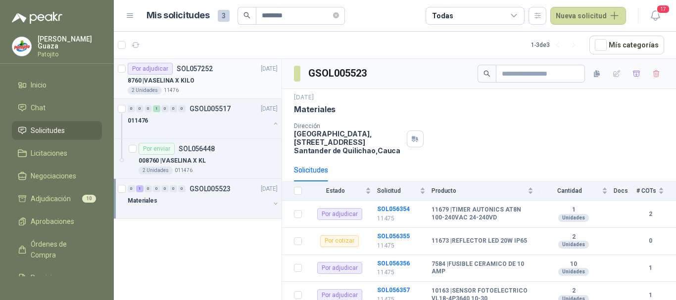
click at [186, 86] on div "8760 | VASELINA X KILO" at bounding box center [203, 81] width 150 height 12
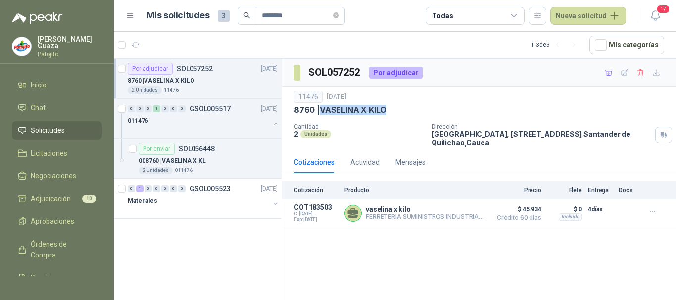
drag, startPoint x: 321, startPoint y: 108, endPoint x: 385, endPoint y: 118, distance: 65.7
click at [385, 118] on div "11476 [DATE] 8760 | VASELINA X KILO Cantidad 2 Unidades Dirección [GEOGRAPHIC_D…" at bounding box center [479, 119] width 370 height 56
